Goal: Task Accomplishment & Management: Use online tool/utility

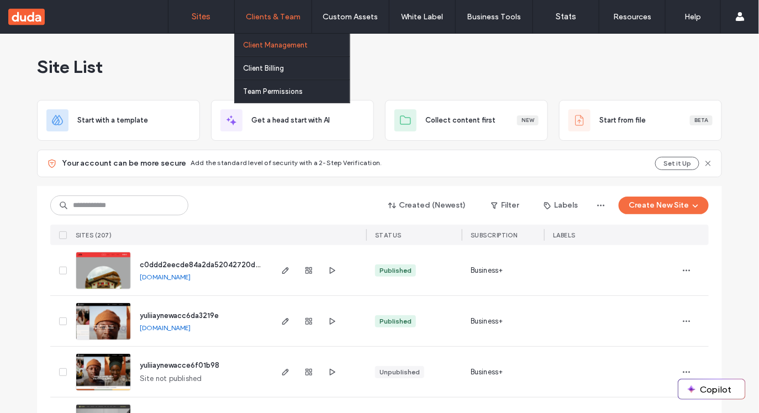
click at [287, 55] on link "Client Management" at bounding box center [296, 45] width 107 height 23
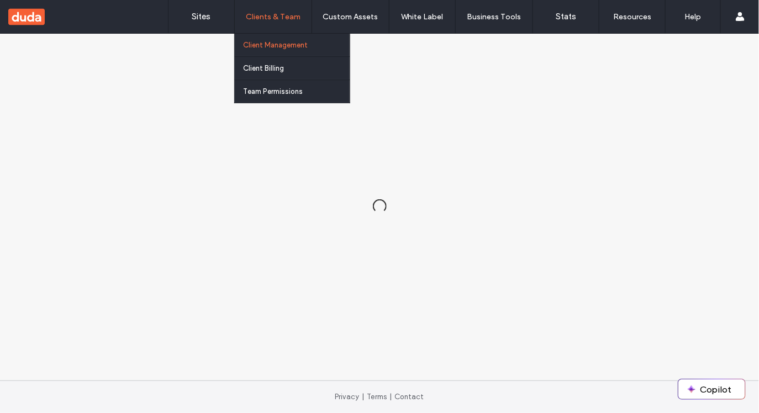
click at [287, 55] on link "Client Management" at bounding box center [296, 45] width 107 height 23
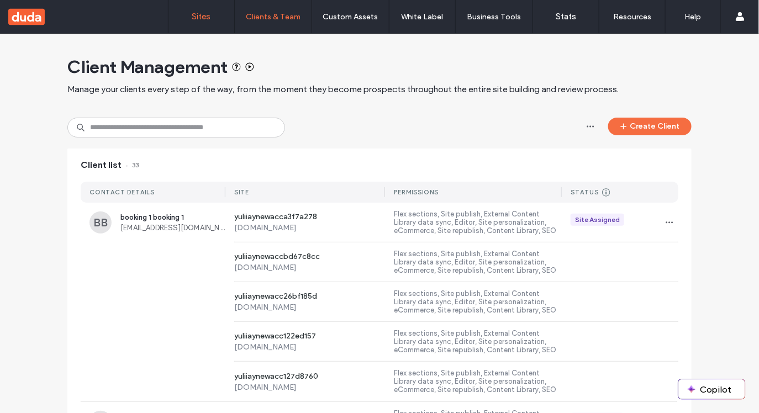
click at [204, 24] on link "Sites" at bounding box center [201, 16] width 66 height 33
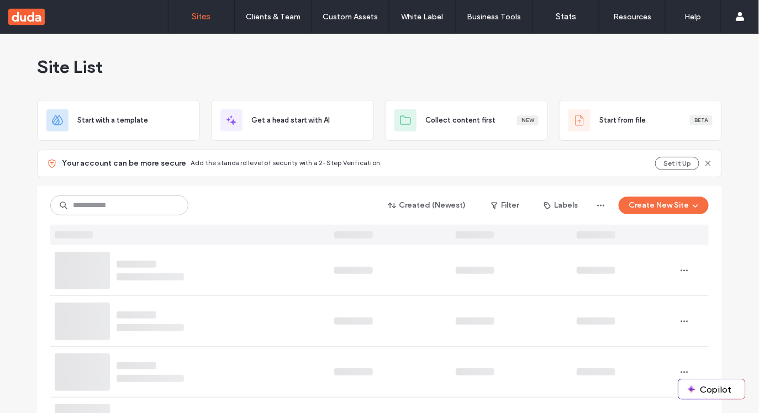
click at [440, 66] on div "Site List" at bounding box center [379, 67] width 685 height 66
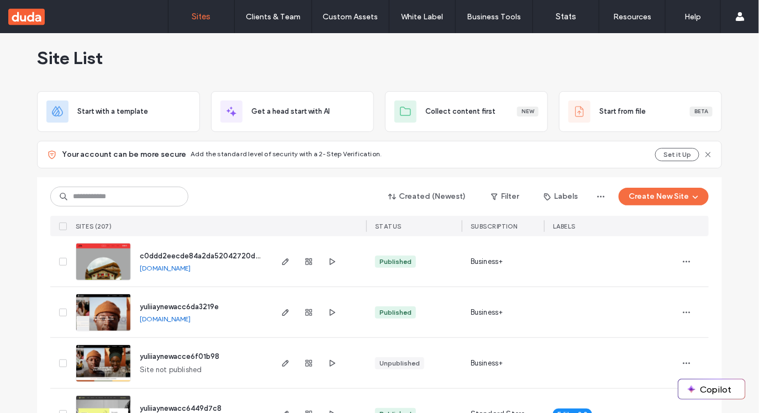
scroll to position [5, 0]
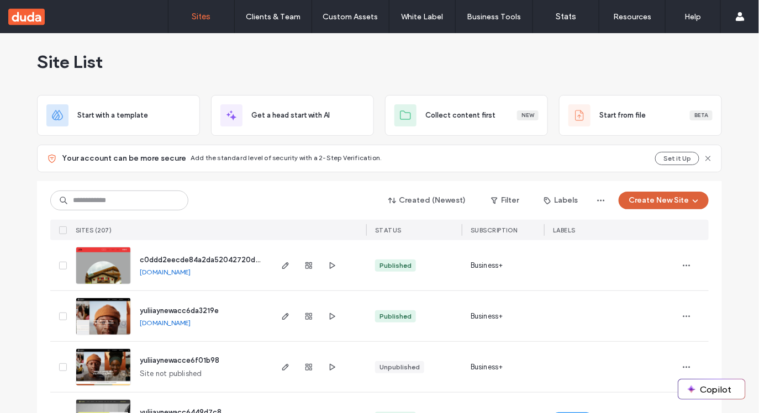
click at [672, 197] on button "Create New Site" at bounding box center [664, 201] width 90 height 18
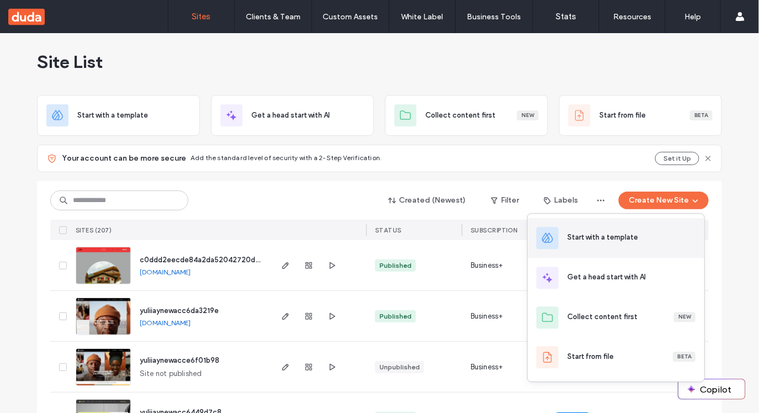
click at [616, 226] on div "Start with a template" at bounding box center [616, 238] width 177 height 40
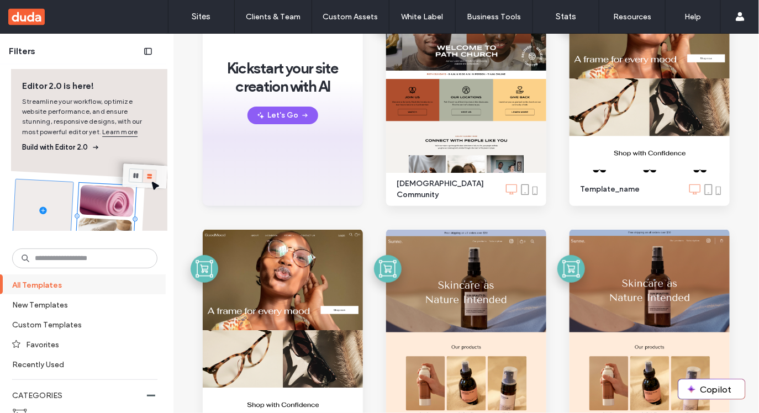
scroll to position [152, 0]
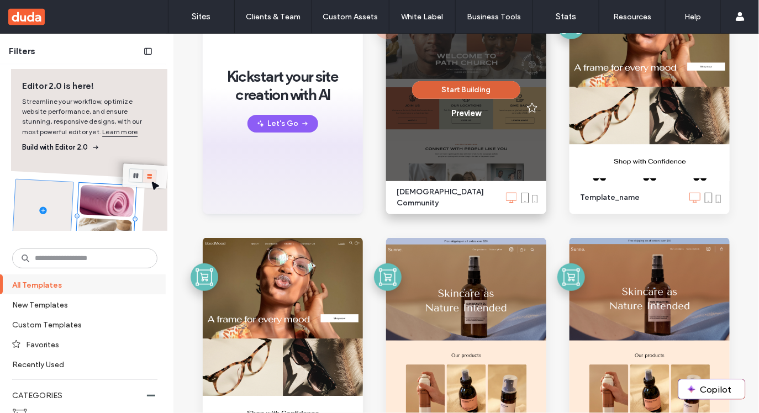
click at [455, 88] on button "Start Building" at bounding box center [466, 90] width 108 height 18
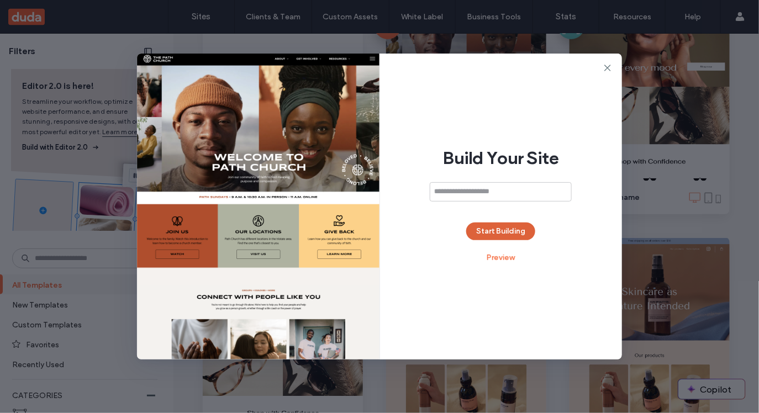
click at [492, 233] on button "Start Building" at bounding box center [500, 232] width 69 height 18
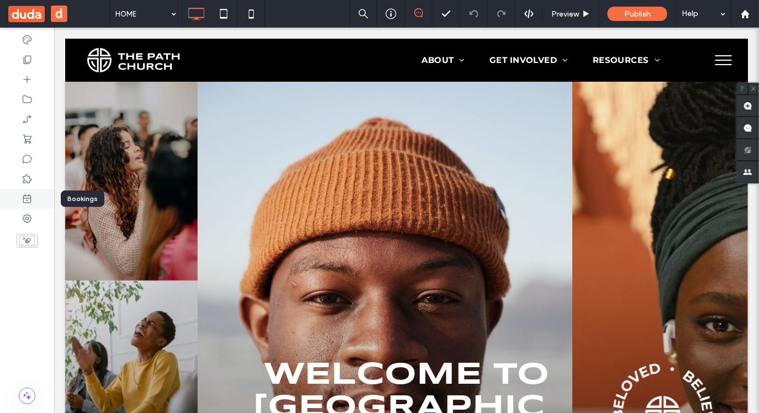
click at [29, 201] on icon at bounding box center [27, 198] width 11 height 11
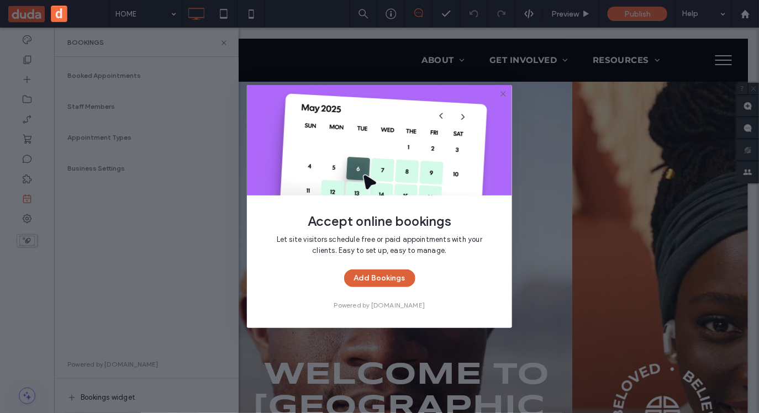
click at [384, 279] on button "Add Bookings" at bounding box center [379, 279] width 71 height 18
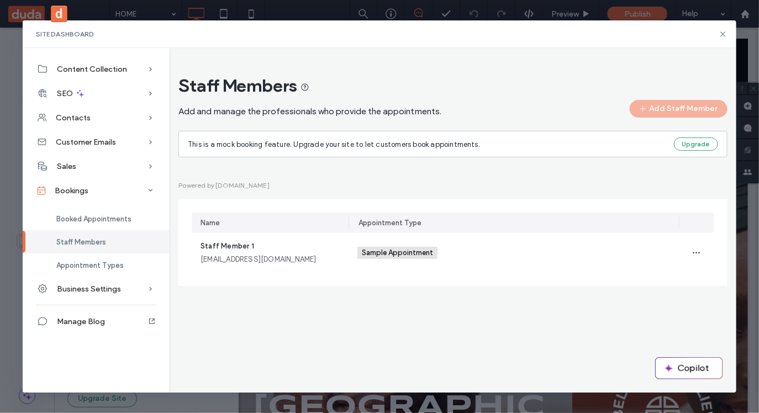
click at [436, 324] on div "Staff Members Add and manage the professionals who provide the appointments. Ad…" at bounding box center [453, 220] width 567 height 344
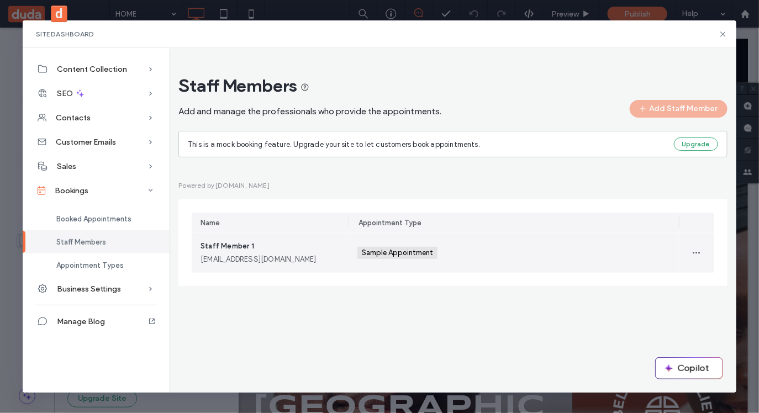
click at [322, 247] on div "Staff Member 1 [EMAIL_ADDRESS][DOMAIN_NAME]" at bounding box center [270, 253] width 139 height 24
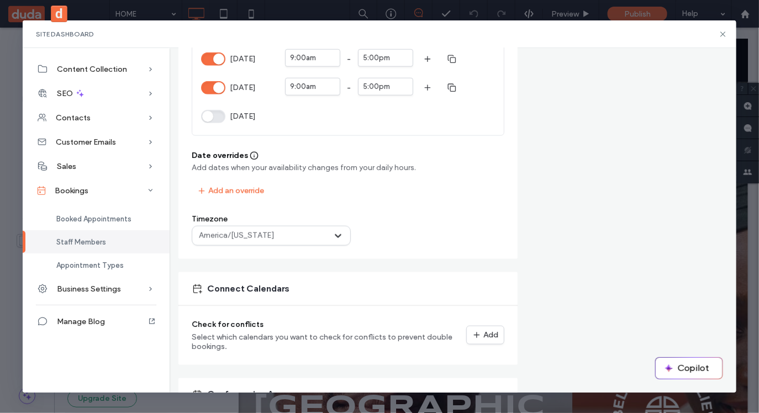
scroll to position [561, 0]
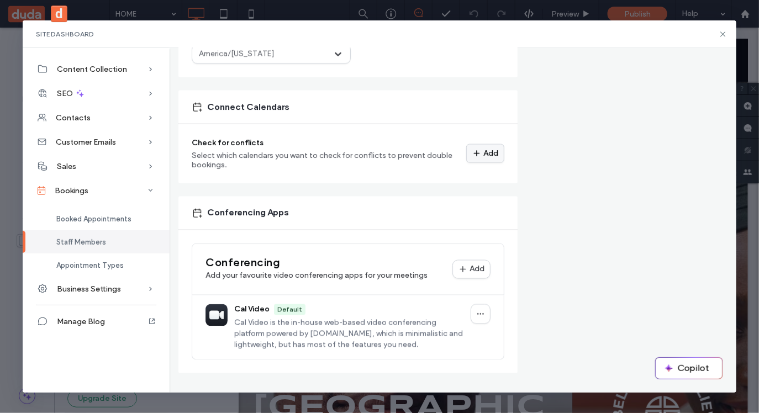
click at [0, 0] on div "Add" at bounding box center [0, 0] width 0 height 0
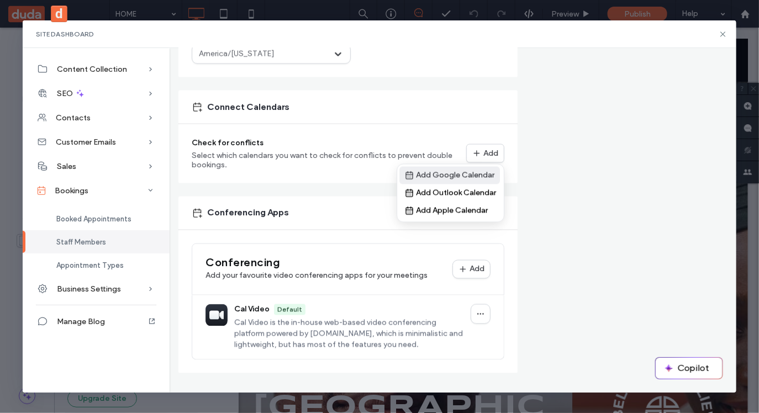
click at [0, 0] on div "Add Google Calendar" at bounding box center [0, 0] width 0 height 0
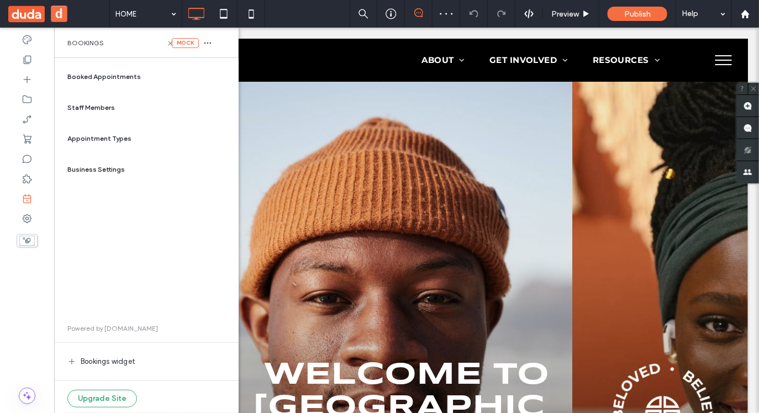
click at [104, 103] on span "Staff Members" at bounding box center [91, 108] width 48 height 10
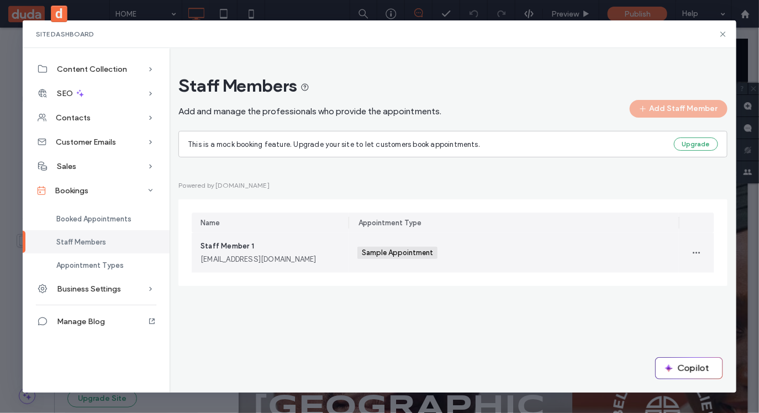
click at [340, 255] on div "Staff Member 1 [EMAIL_ADDRESS][DOMAIN_NAME]" at bounding box center [270, 253] width 157 height 40
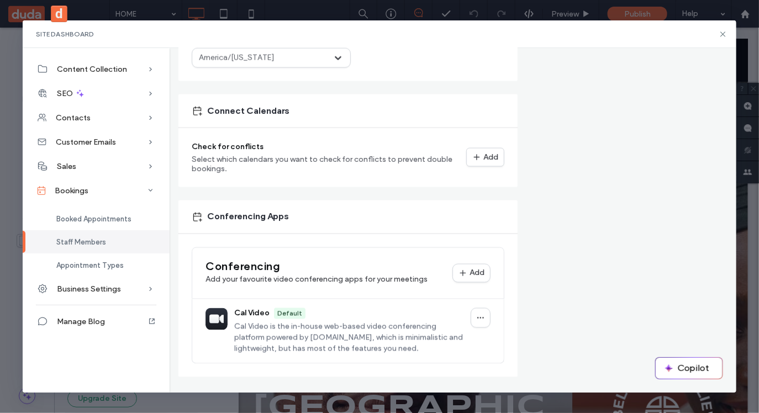
scroll to position [561, 0]
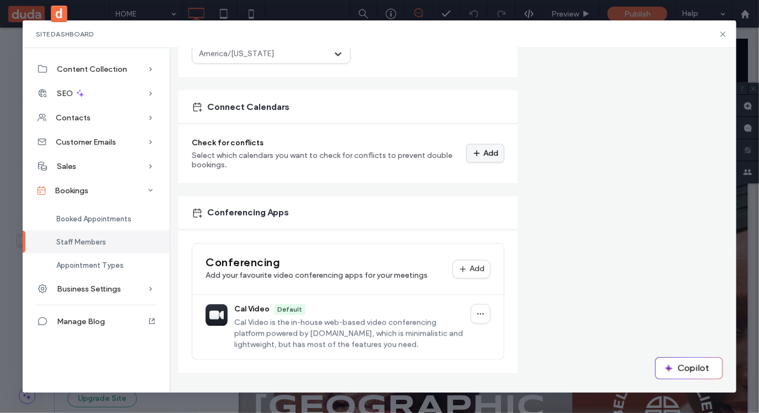
click at [0, 0] on div "Add" at bounding box center [0, 0] width 0 height 0
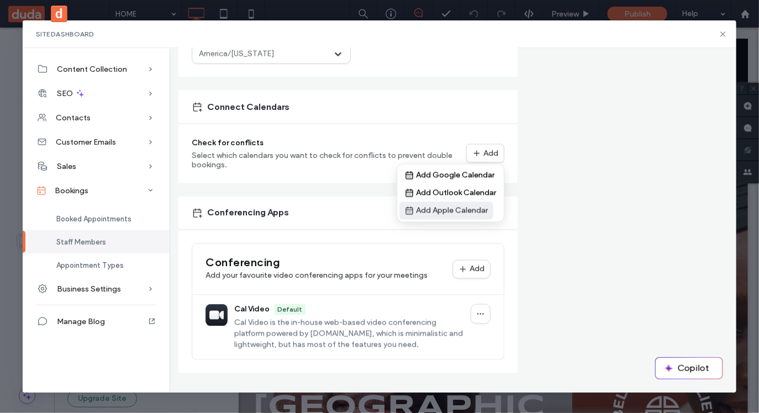
click at [0, 0] on div "Add Apple Calendar" at bounding box center [0, 0] width 0 height 0
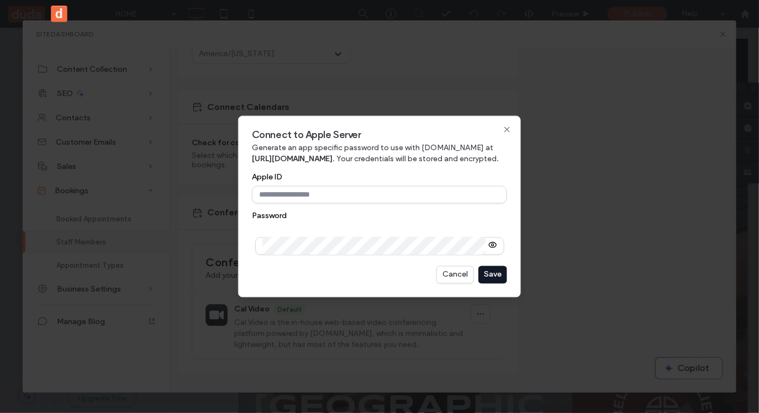
type input "**********"
click at [392, 197] on input "Apple ID" at bounding box center [379, 195] width 255 height 18
type input "**********"
click at [456, 219] on label "Password" at bounding box center [379, 217] width 255 height 8
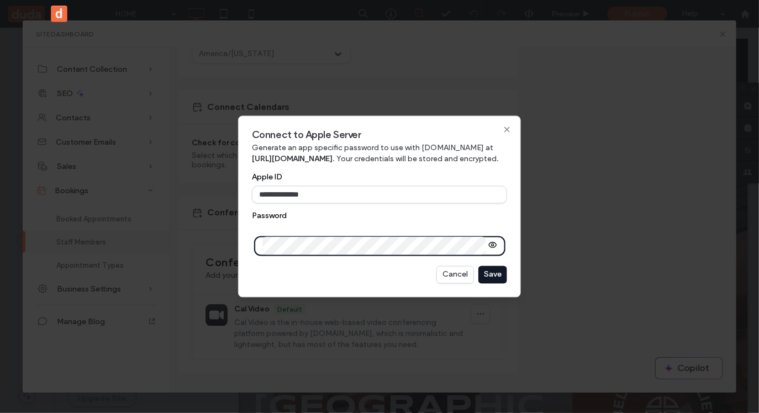
click at [493, 247] on use "button" at bounding box center [492, 245] width 7 height 5
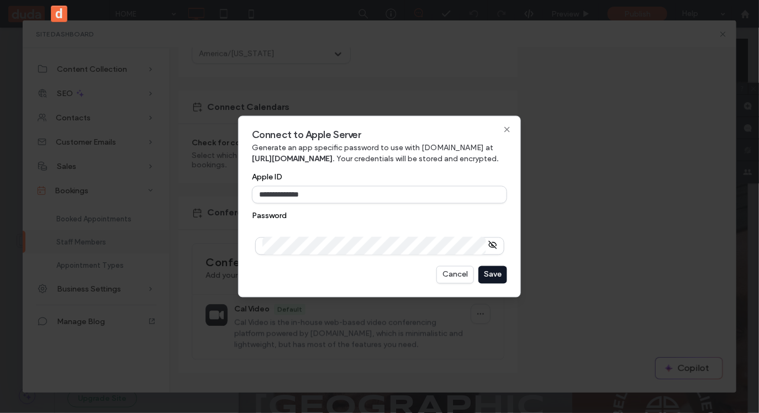
click at [0, 0] on div "Save" at bounding box center [0, 0] width 0 height 0
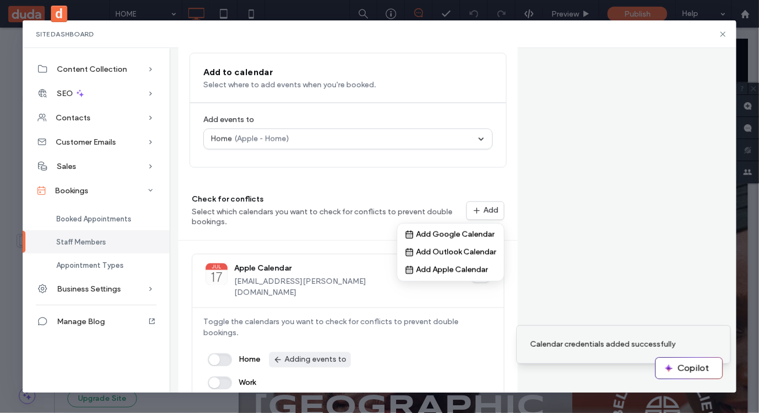
scroll to position [651, 0]
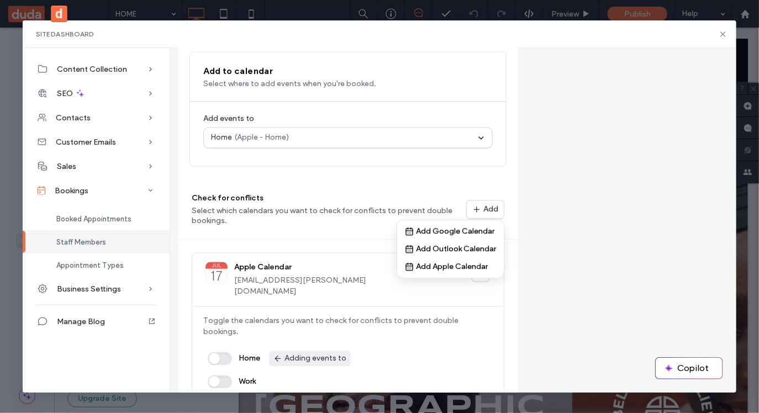
click at [215, 352] on button "button" at bounding box center [220, 358] width 24 height 13
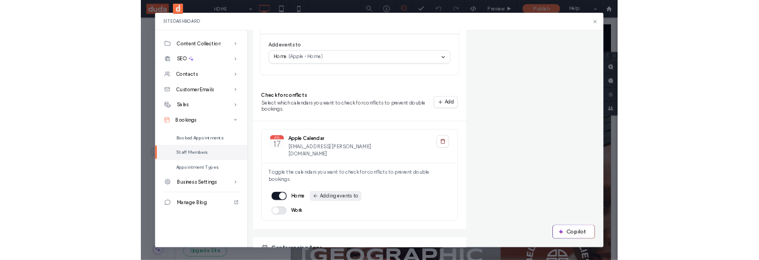
scroll to position [857, 0]
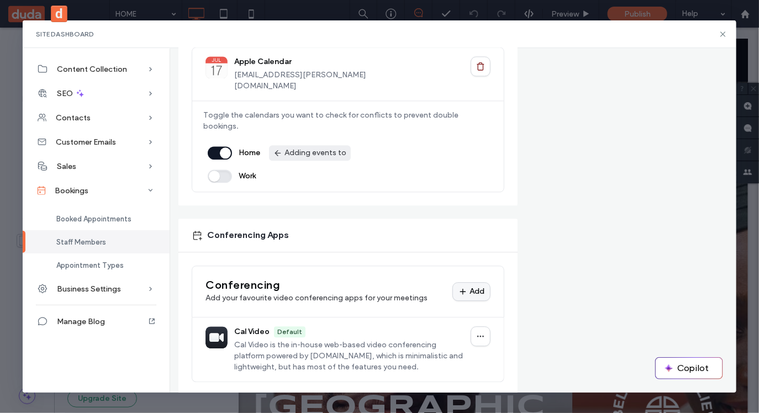
click at [0, 0] on div "Add" at bounding box center [0, 0] width 0 height 0
click at [413, 288] on div "Google Meet" at bounding box center [400, 291] width 48 height 8
click at [468, 282] on button "Add" at bounding box center [471, 291] width 38 height 19
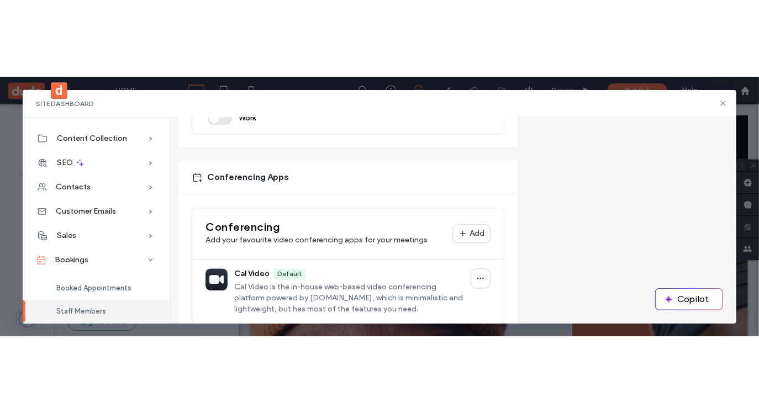
scroll to position [995, 0]
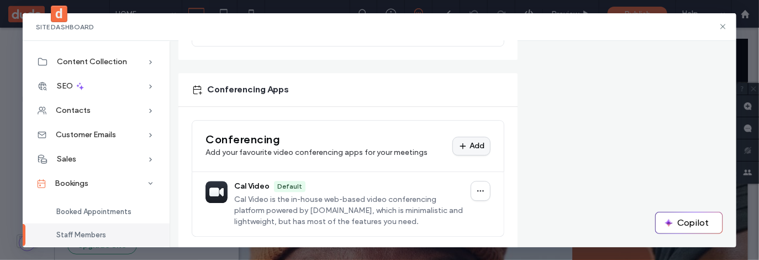
click at [471, 136] on button "Add" at bounding box center [471, 145] width 38 height 19
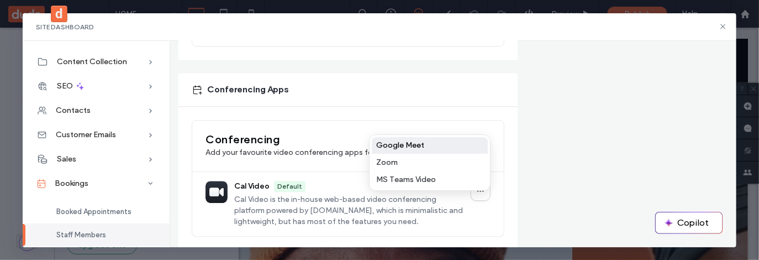
click at [438, 140] on button "Google Meet" at bounding box center [430, 145] width 116 height 17
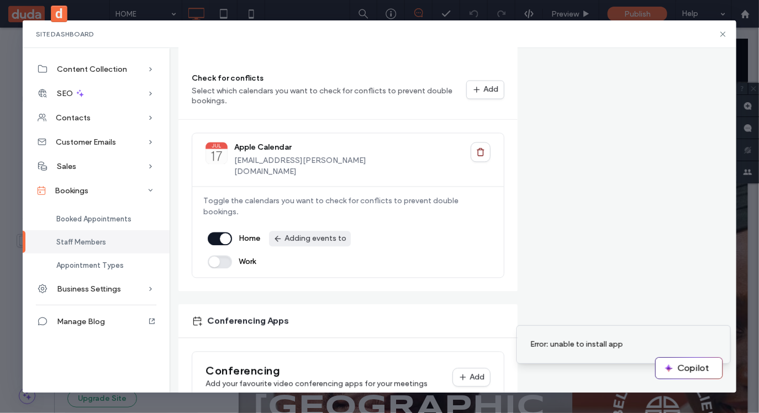
scroll to position [770, 0]
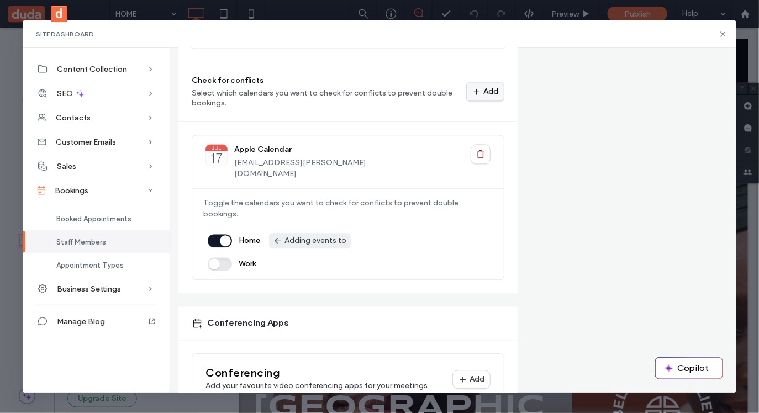
click at [488, 97] on button "Add" at bounding box center [485, 91] width 38 height 19
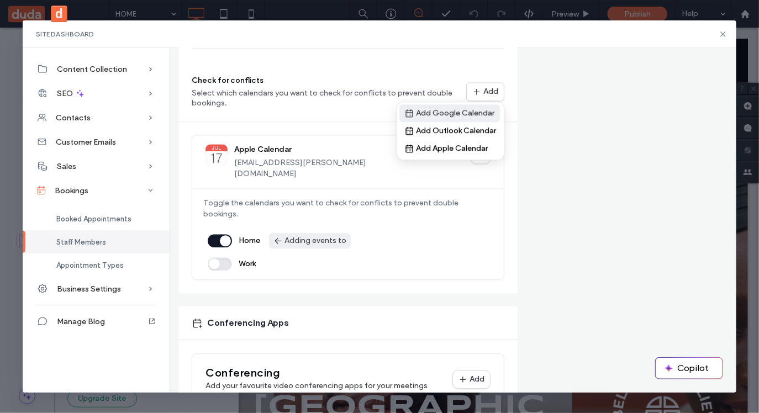
click at [462, 118] on button "Add Google Calendar" at bounding box center [449, 114] width 101 height 18
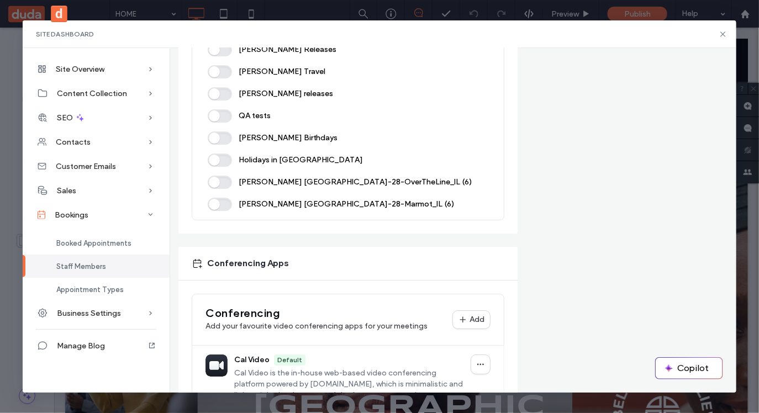
scroll to position [1208, 0]
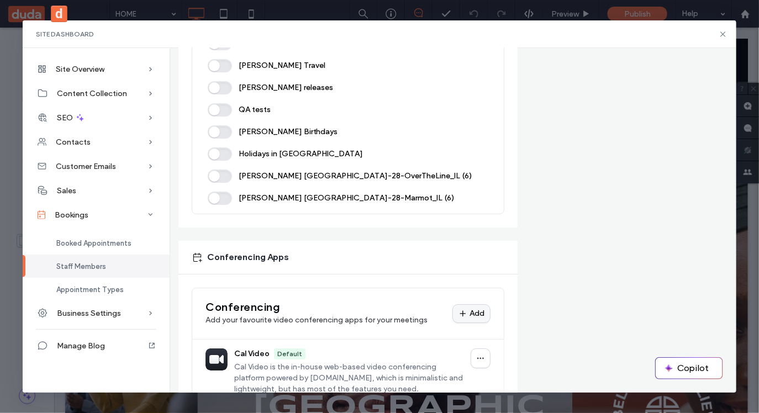
click at [0, 0] on div "Add" at bounding box center [0, 0] width 0 height 0
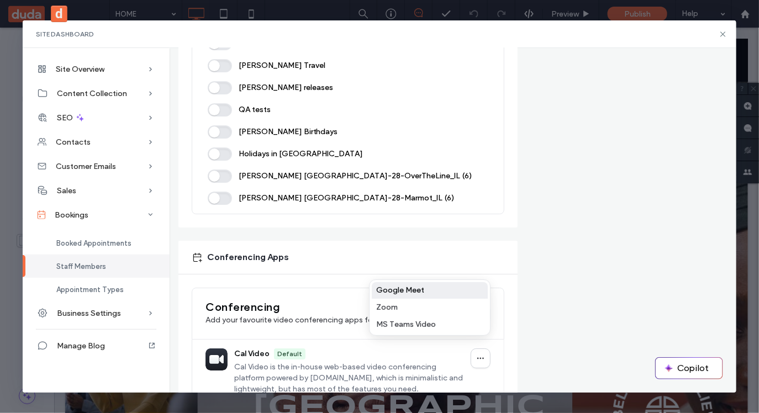
click at [437, 293] on button "Google Meet" at bounding box center [430, 290] width 116 height 17
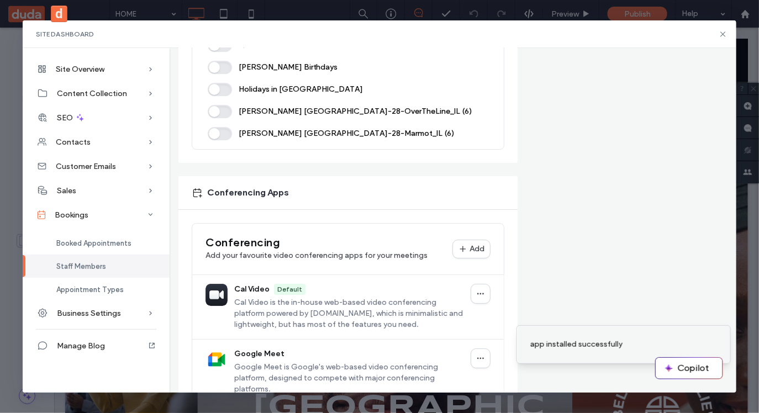
scroll to position [1242, 0]
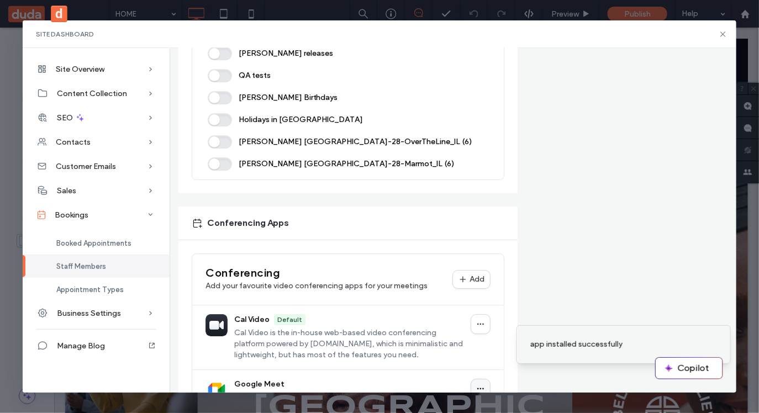
click at [477, 384] on icon "button" at bounding box center [480, 388] width 9 height 9
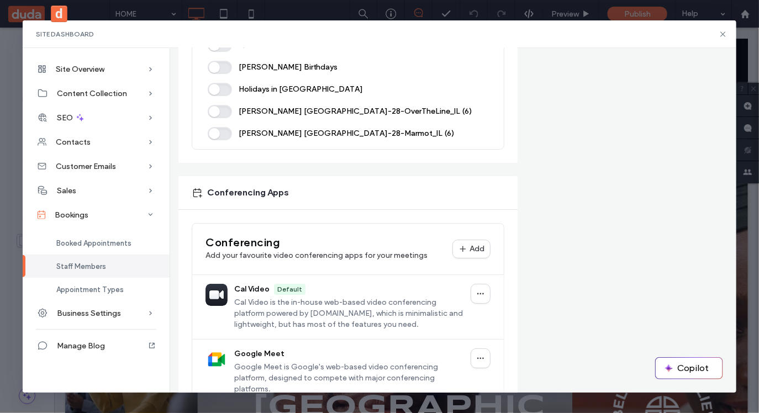
click at [405, 365] on div "Conferencing Add your favourite video conferencing apps for your meetings Add C…" at bounding box center [347, 314] width 339 height 208
click at [480, 354] on icon "button" at bounding box center [480, 358] width 9 height 9
click at [423, 338] on div "Set as default" at bounding box center [414, 337] width 51 height 8
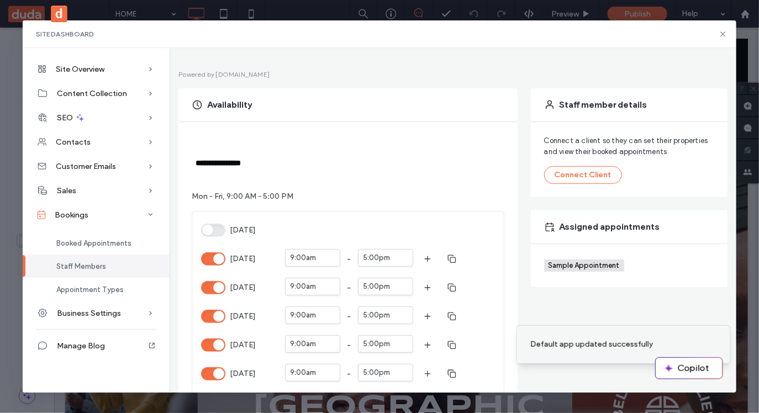
scroll to position [0, 0]
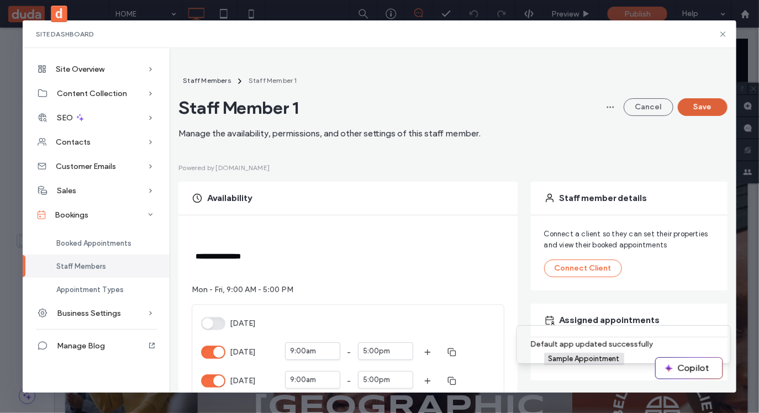
click at [700, 109] on button "Save" at bounding box center [703, 107] width 50 height 18
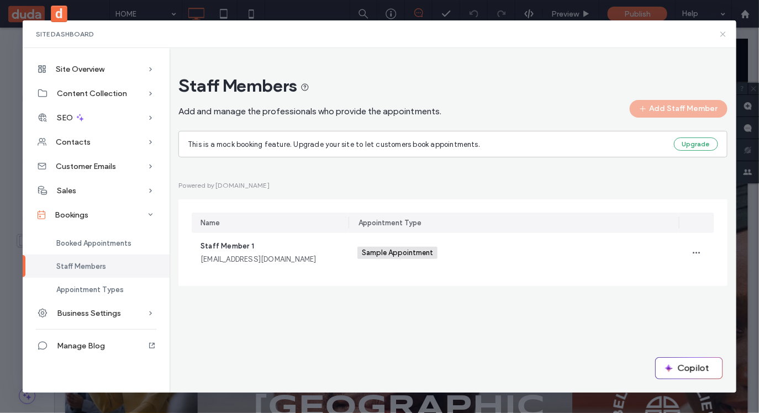
click at [724, 34] on icon at bounding box center [723, 34] width 9 height 9
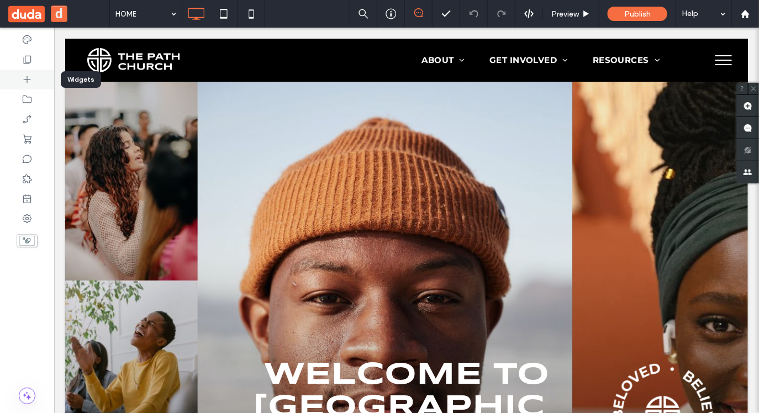
click at [25, 78] on icon at bounding box center [27, 79] width 11 height 11
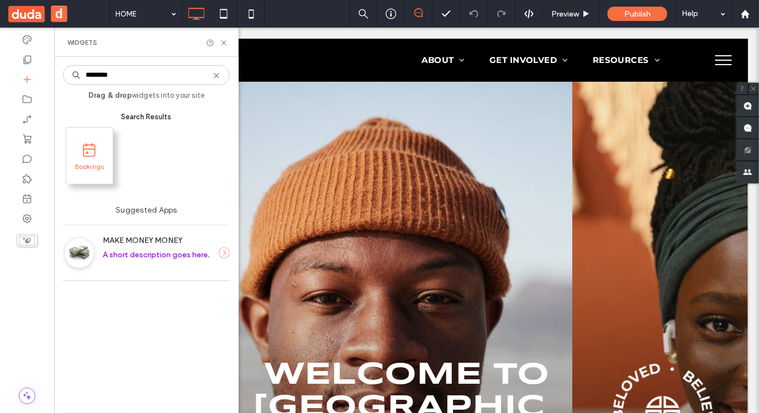
type input "********"
click at [89, 161] on span at bounding box center [89, 150] width 35 height 25
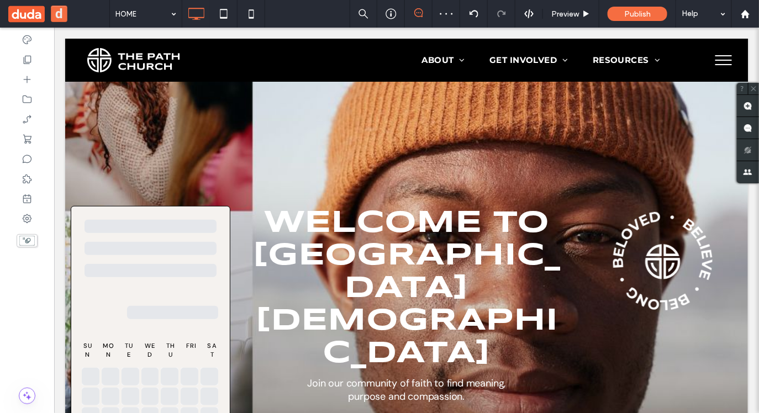
scroll to position [155, 0]
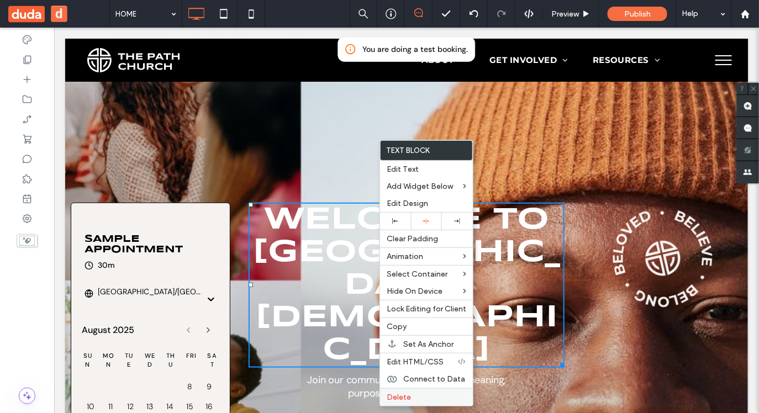
click at [415, 401] on label "Delete" at bounding box center [427, 397] width 80 height 9
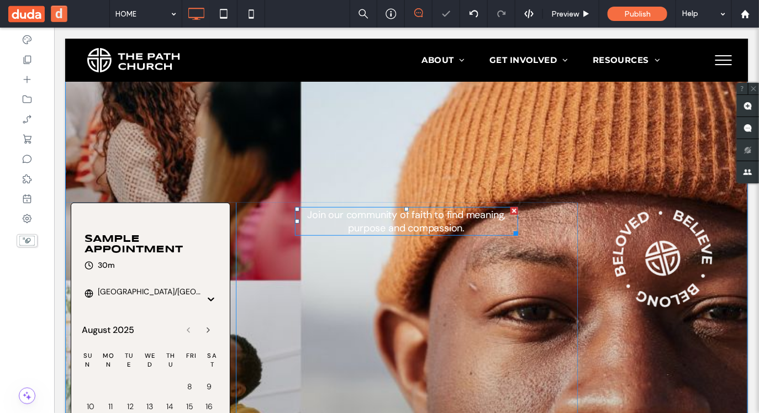
scroll to position [159, 0]
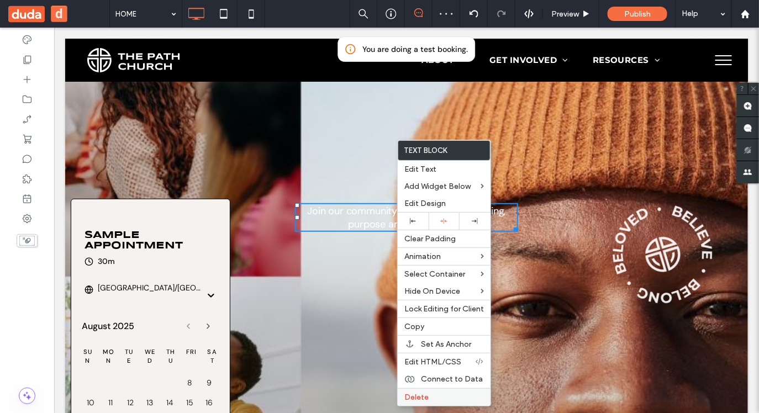
click at [426, 401] on span "Delete" at bounding box center [416, 397] width 24 height 9
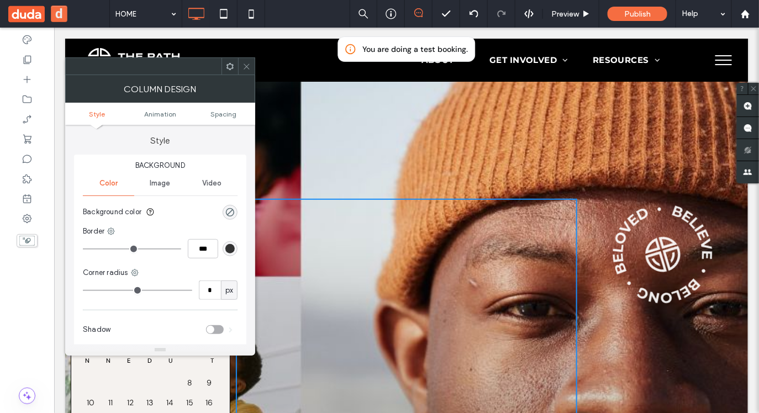
click at [243, 65] on icon at bounding box center [247, 66] width 8 height 8
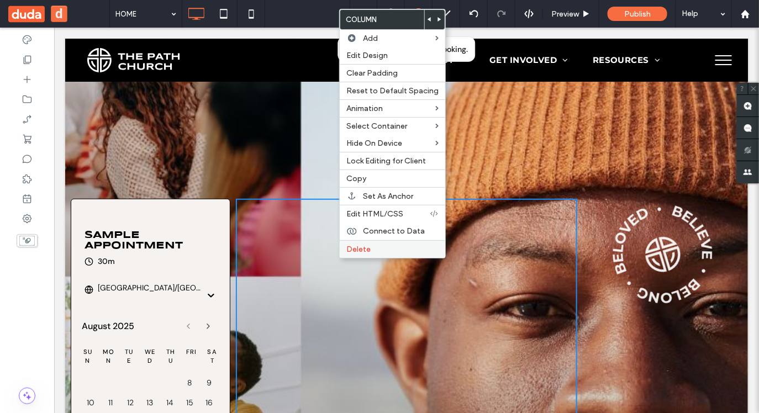
click at [371, 250] on label "Delete" at bounding box center [392, 249] width 92 height 9
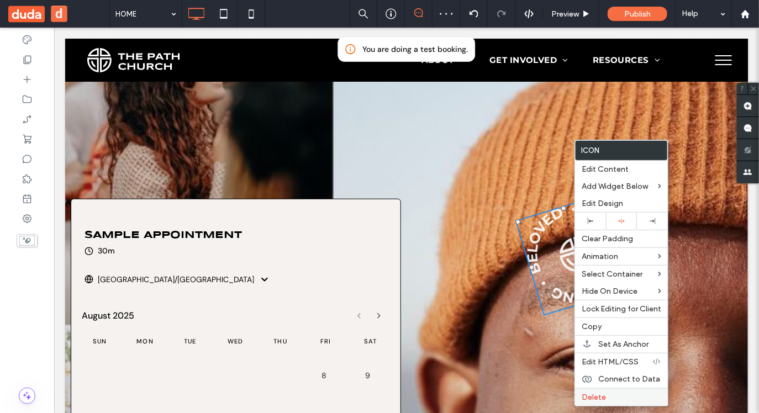
click at [592, 395] on span "Delete" at bounding box center [594, 397] width 24 height 9
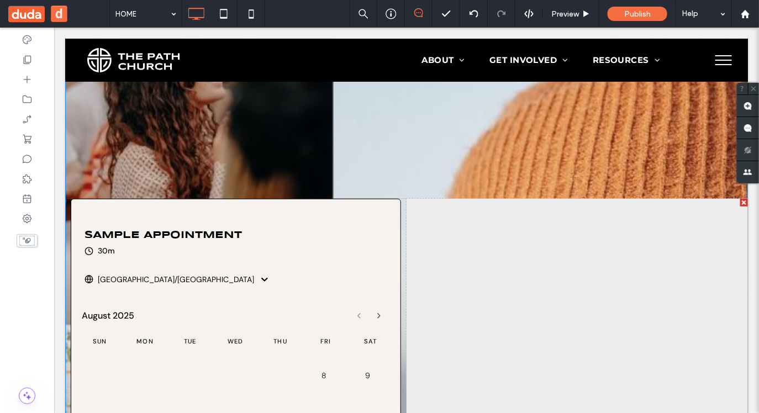
click at [744, 201] on div at bounding box center [744, 202] width 8 height 8
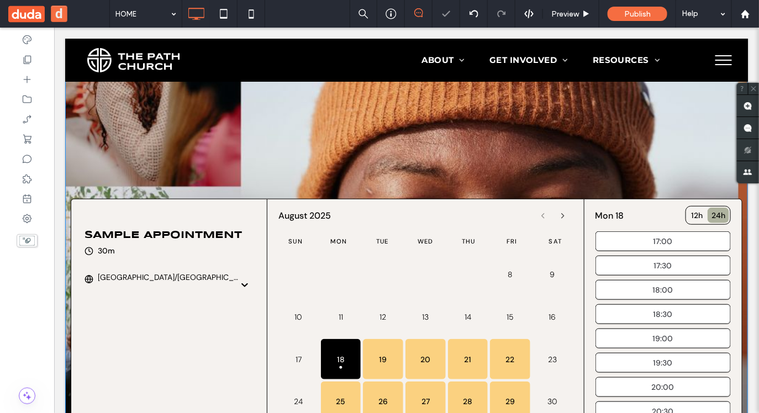
scroll to position [0, 0]
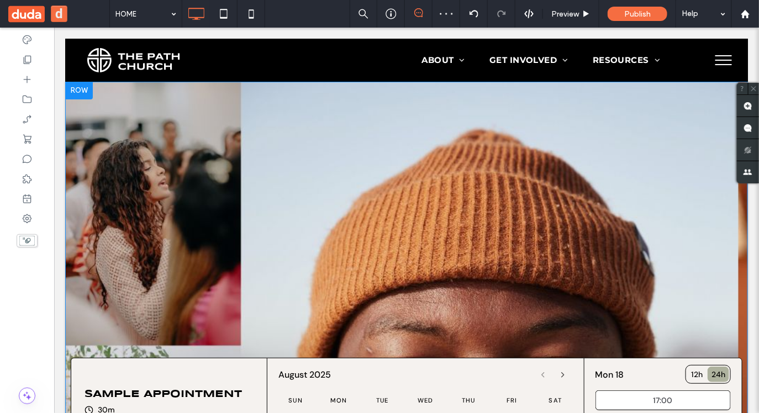
click at [83, 93] on div at bounding box center [79, 90] width 28 height 18
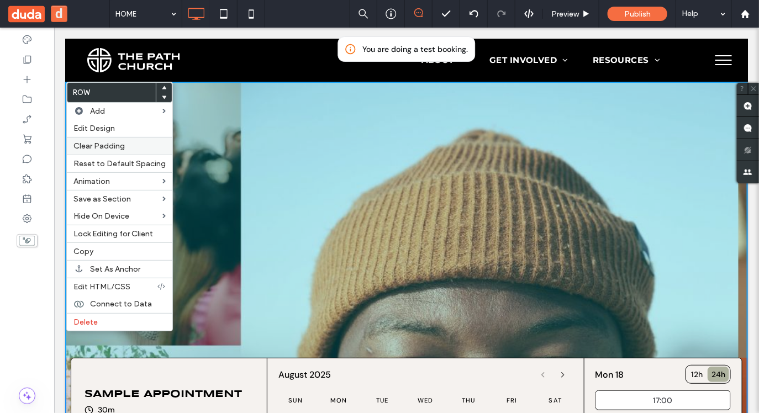
click at [120, 144] on span "Clear Padding" at bounding box center [98, 145] width 51 height 9
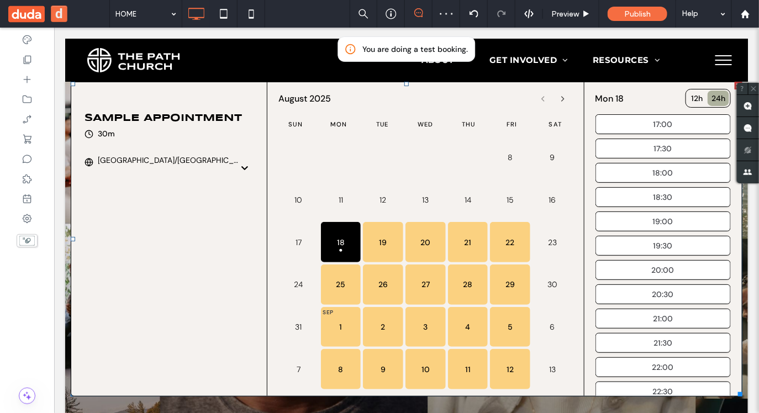
click at [172, 154] on div "30m Asia/Jerusalem" at bounding box center [169, 148] width 170 height 41
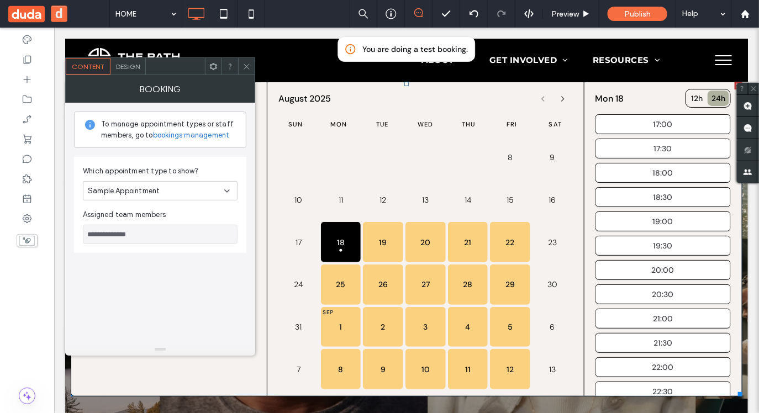
click at [171, 190] on div "Sample Appointment" at bounding box center [156, 191] width 136 height 11
click at [161, 255] on div "**********" at bounding box center [160, 224] width 172 height 242
click at [247, 66] on use at bounding box center [247, 67] width 6 height 6
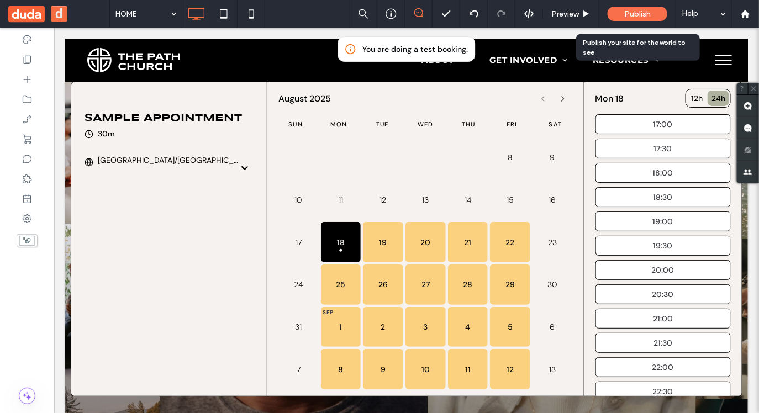
click at [632, 13] on span "Publish" at bounding box center [637, 13] width 27 height 9
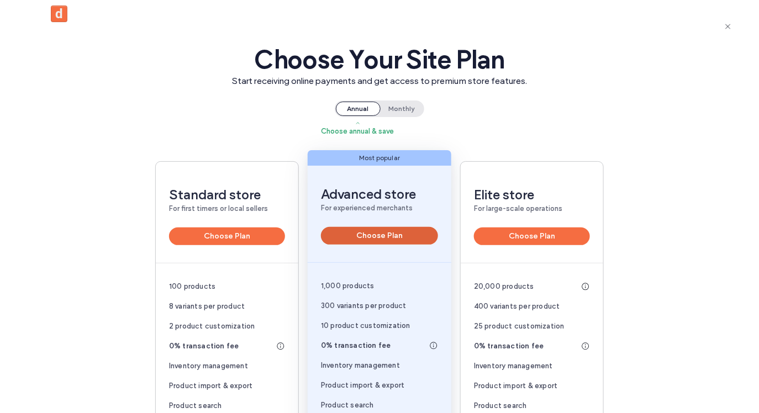
click at [374, 239] on button "Choose Plan" at bounding box center [379, 236] width 117 height 18
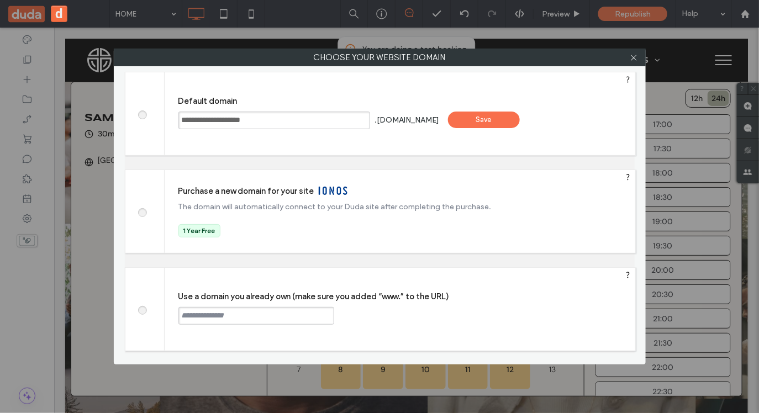
click at [505, 122] on div "Save" at bounding box center [484, 120] width 72 height 17
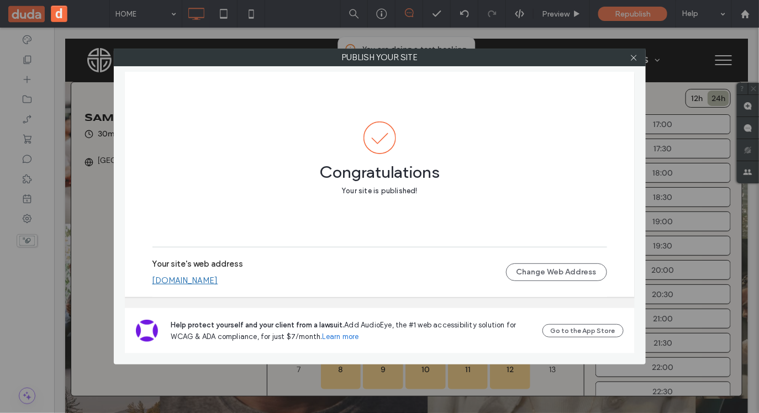
click at [218, 282] on link "[DOMAIN_NAME]" at bounding box center [185, 281] width 66 height 10
click at [631, 57] on icon at bounding box center [634, 58] width 8 height 8
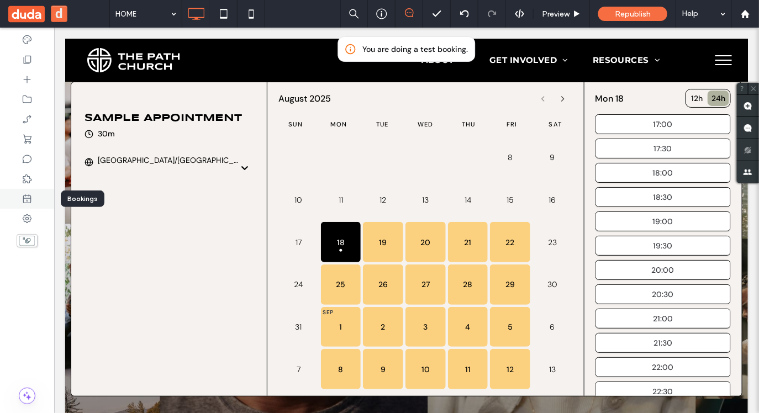
click at [29, 196] on icon at bounding box center [27, 198] width 11 height 11
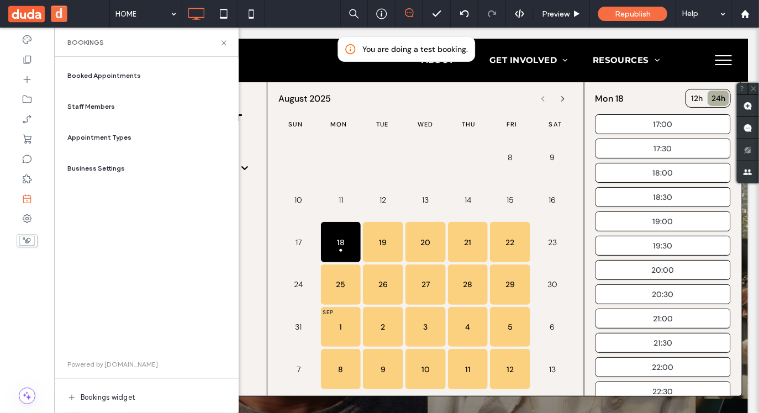
click at [110, 77] on span "Booked Appointments" at bounding box center [103, 76] width 73 height 10
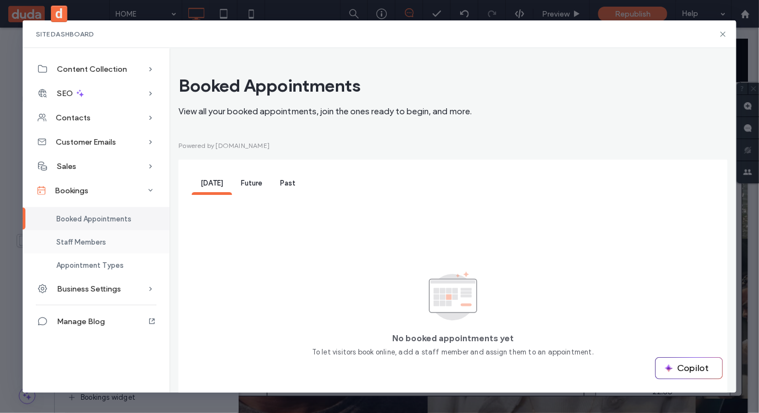
click at [94, 245] on span "Staff Members" at bounding box center [81, 242] width 50 height 8
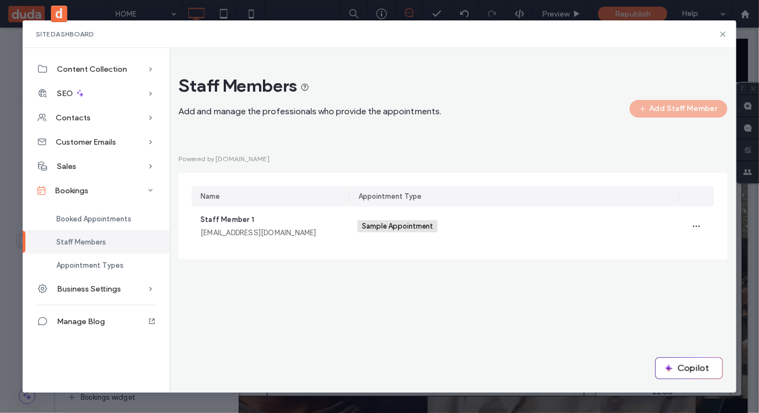
click at [474, 82] on div "Staff Members Add and manage the professionals who provide the appointments. Ad…" at bounding box center [452, 96] width 549 height 43
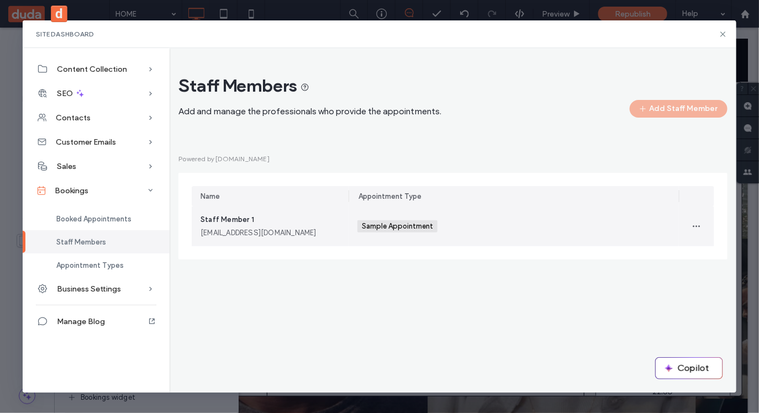
click at [266, 225] on div "Staff Member 1 staffmember1@example.com" at bounding box center [270, 226] width 139 height 24
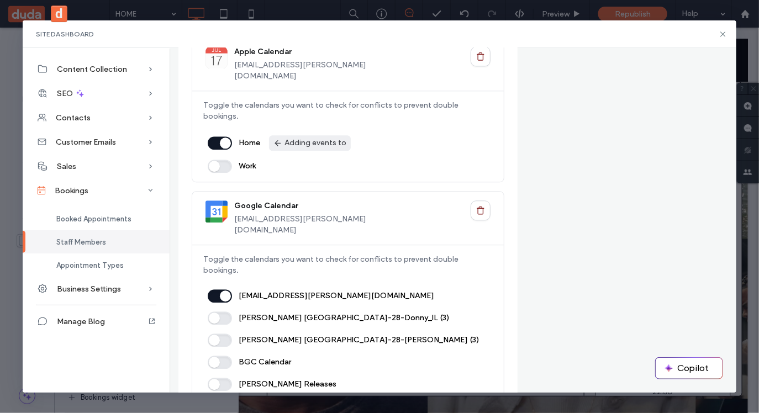
scroll to position [1273, 0]
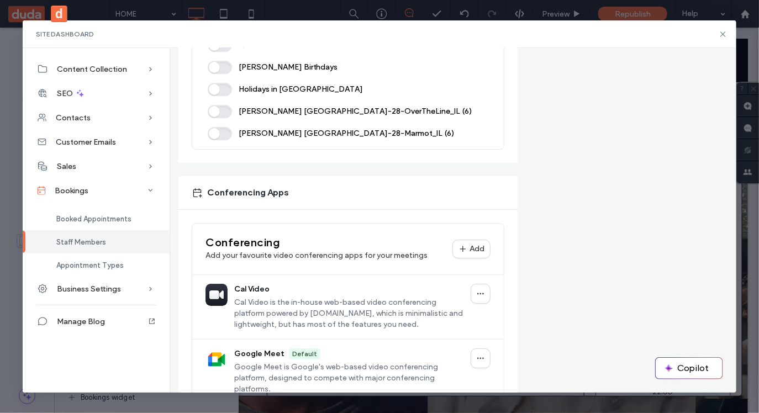
click at [92, 245] on span "Staff Members" at bounding box center [81, 242] width 50 height 8
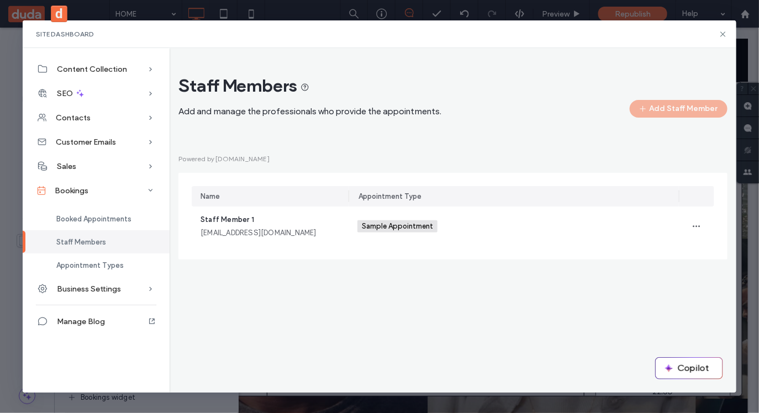
scroll to position [0, 0]
click at [117, 265] on span "Appointment Types" at bounding box center [89, 265] width 67 height 8
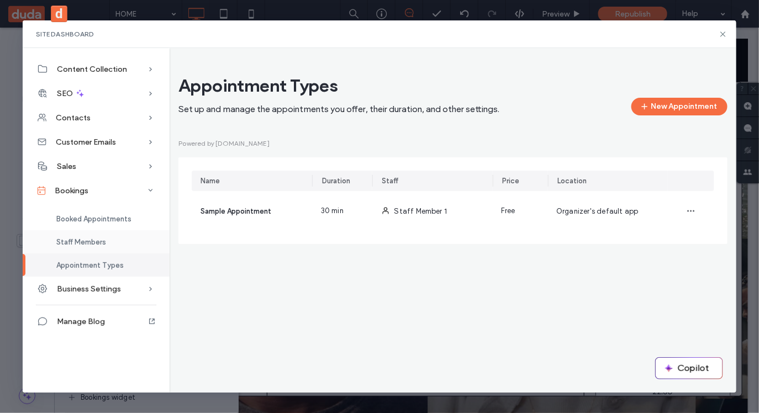
click at [102, 239] on span "Staff Members" at bounding box center [81, 242] width 50 height 8
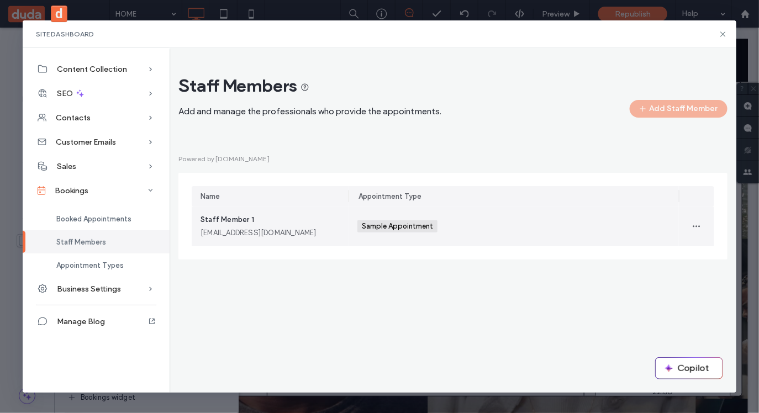
click at [301, 223] on div "Staff Member 1 staffmember1@example.com" at bounding box center [270, 226] width 139 height 24
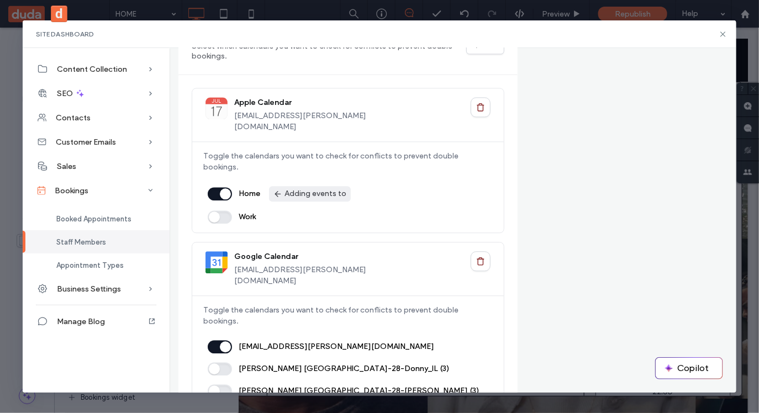
scroll to position [818, 0]
